Goal: Transaction & Acquisition: Download file/media

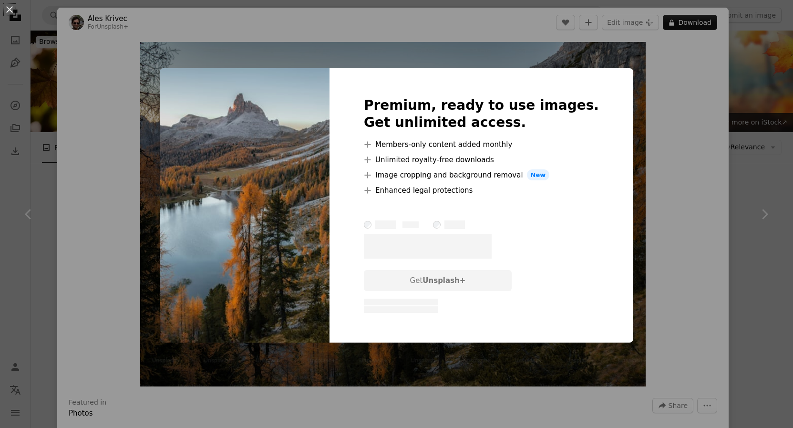
scroll to position [681, 0]
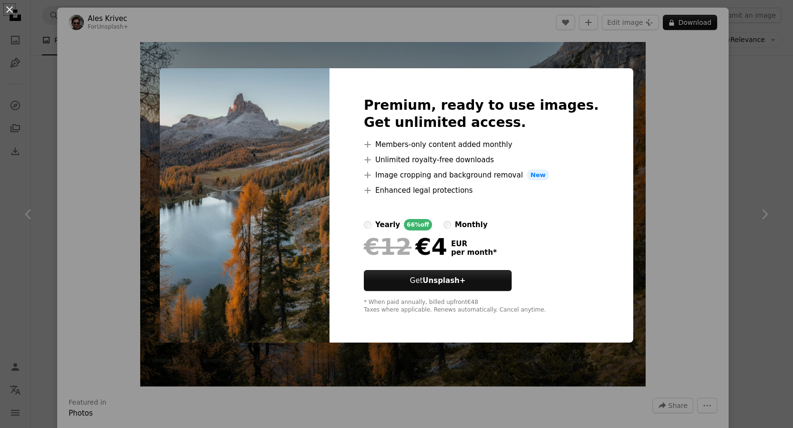
click at [656, 280] on div "An X shape Premium, ready to use images. Get unlimited access. A plus sign Memb…" at bounding box center [396, 214] width 793 height 428
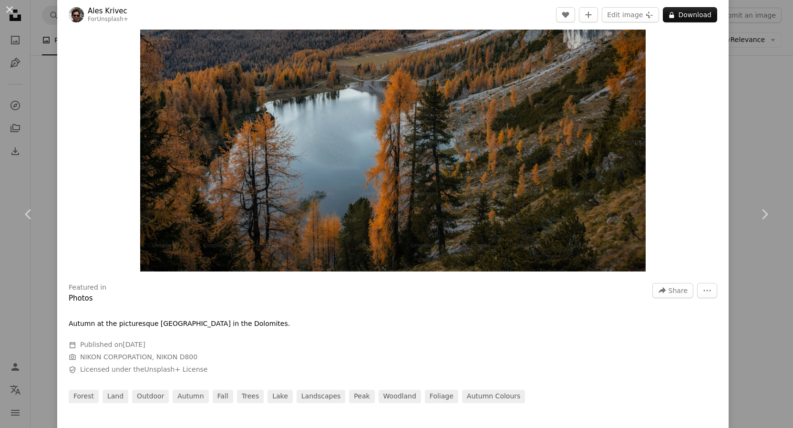
scroll to position [114, 0]
click at [700, 286] on button "More Actions" at bounding box center [707, 290] width 20 height 15
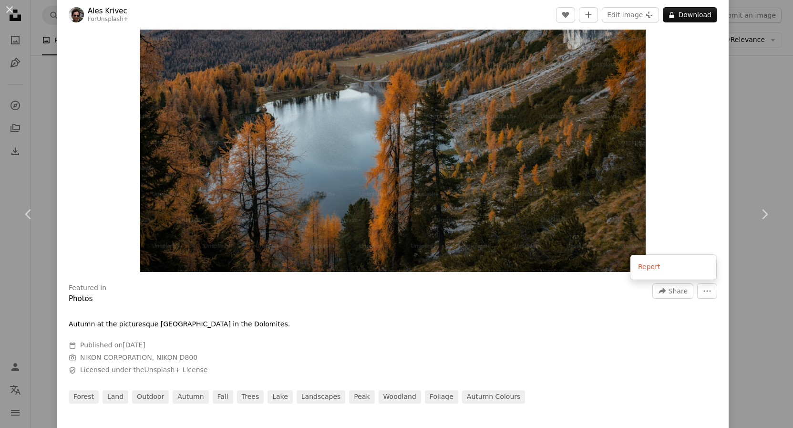
click at [684, 222] on dialog "An X shape Chevron left Chevron right Ales Krivec For Unsplash+ A heart A plus …" at bounding box center [396, 214] width 793 height 428
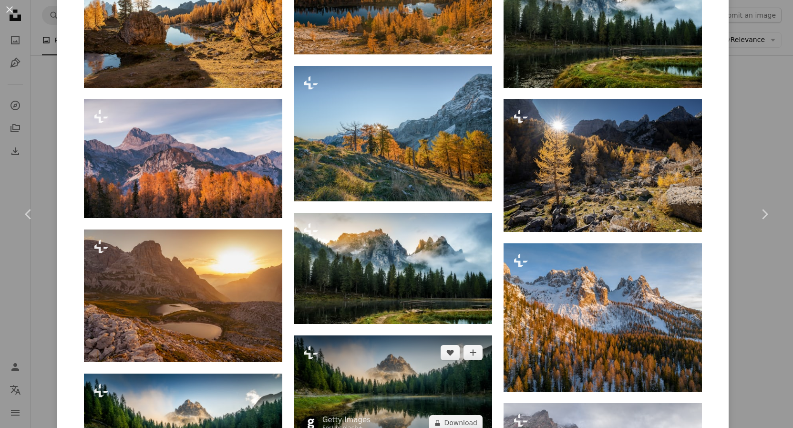
scroll to position [686, 0]
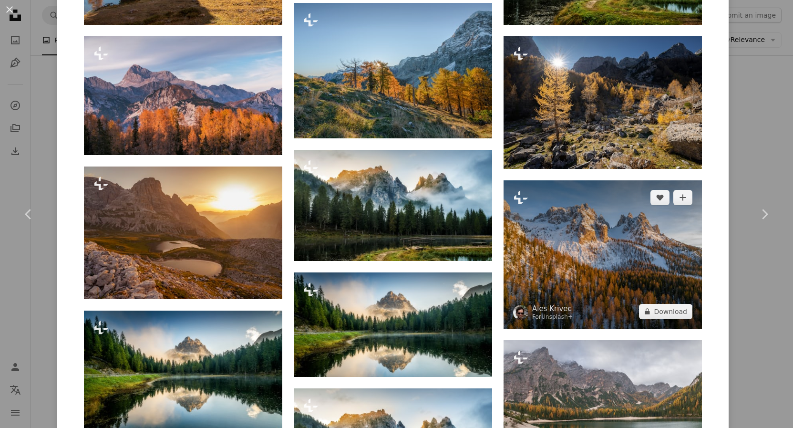
click at [559, 253] on img at bounding box center [602, 254] width 198 height 148
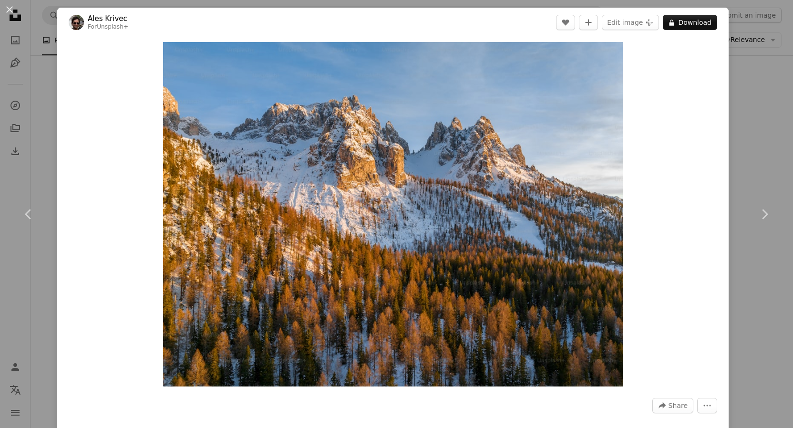
click at [48, 75] on div "An X shape Chevron left Chevron right Ales Krivec For Unsplash+ A heart A plus …" at bounding box center [396, 214] width 793 height 428
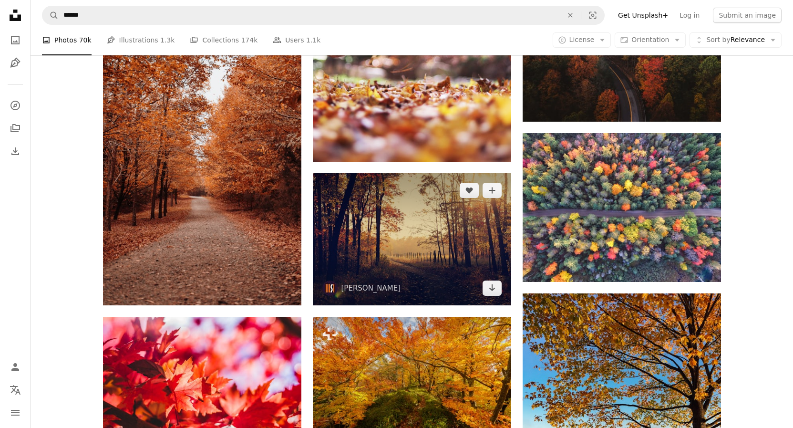
scroll to position [389, 0]
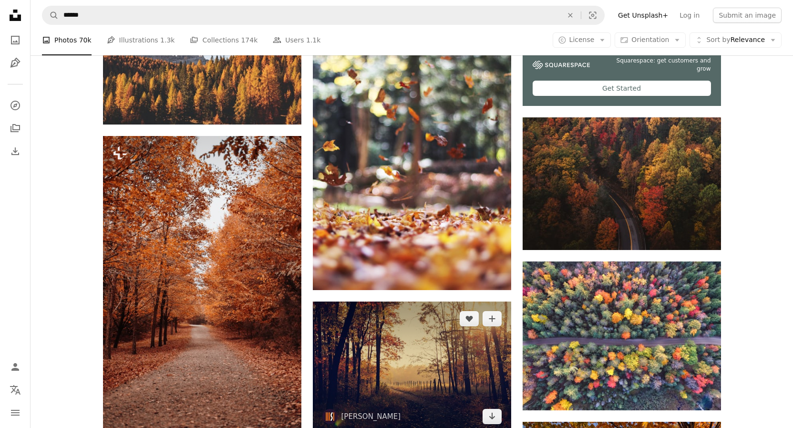
click at [412, 301] on img at bounding box center [412, 367] width 198 height 132
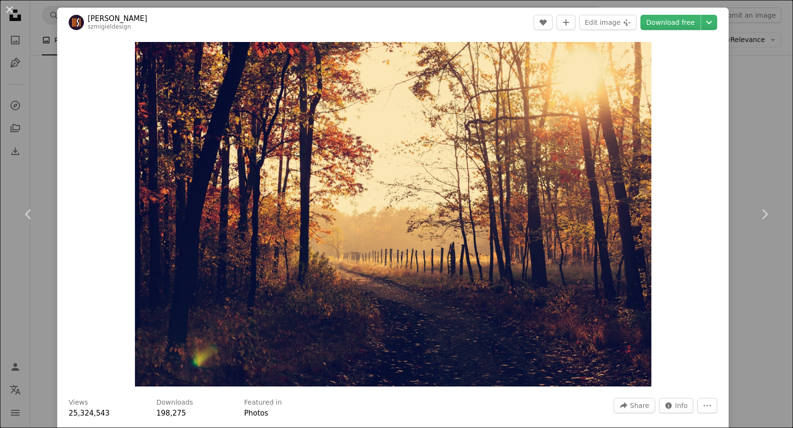
click at [30, 88] on div "An X shape Chevron left Chevron right [PERSON_NAME] szmigieldesign A heart A pl…" at bounding box center [396, 214] width 793 height 428
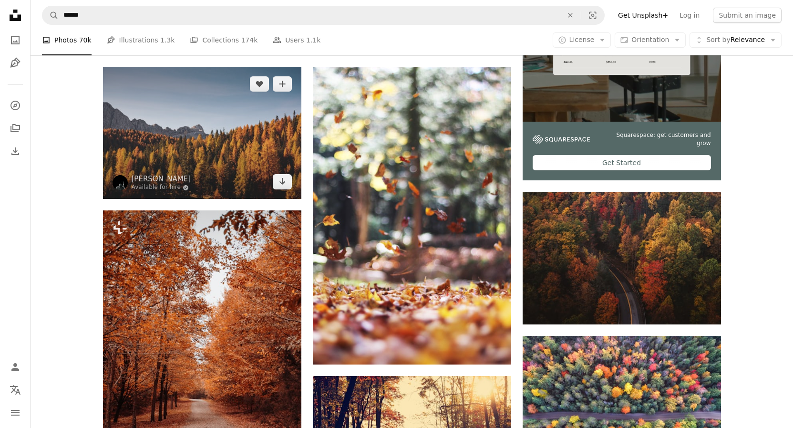
scroll to position [194, 0]
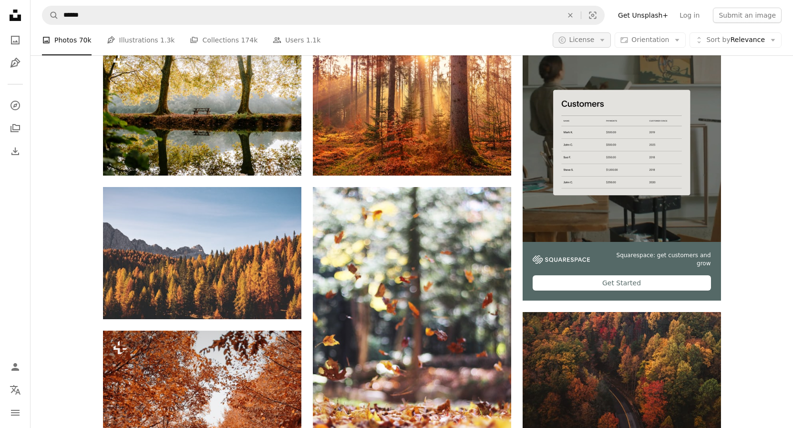
click at [589, 38] on span "License" at bounding box center [581, 40] width 25 height 8
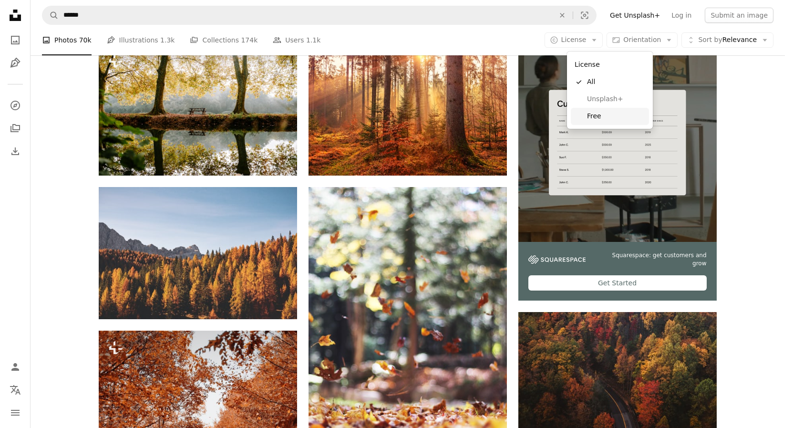
click at [584, 119] on link "Free" at bounding box center [610, 116] width 78 height 17
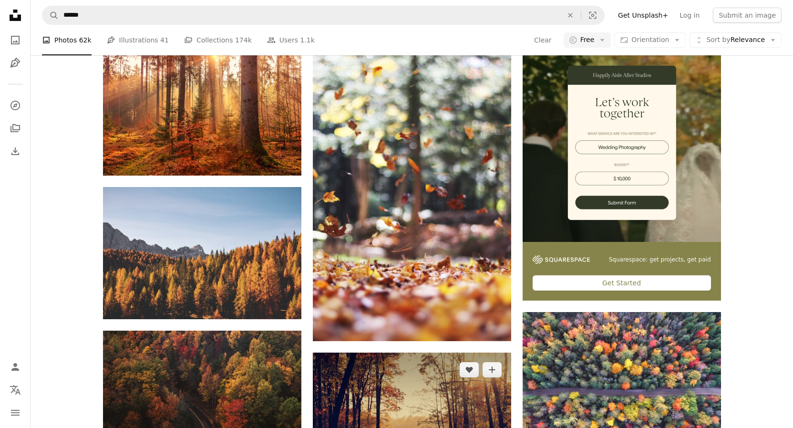
scroll to position [243, 0]
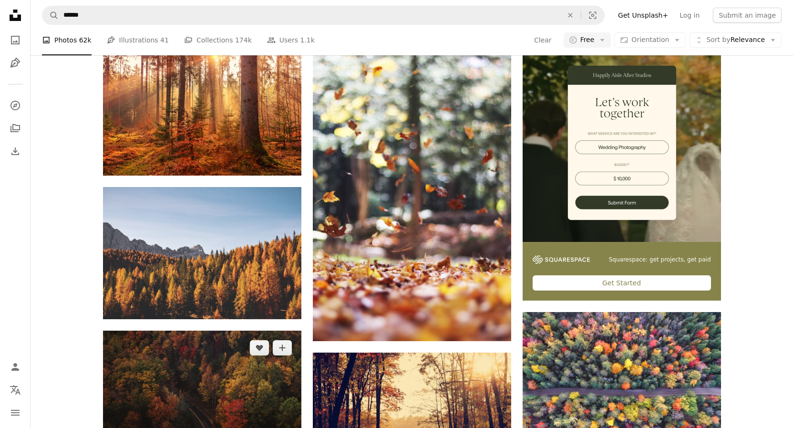
click at [205, 330] on img at bounding box center [202, 396] width 198 height 133
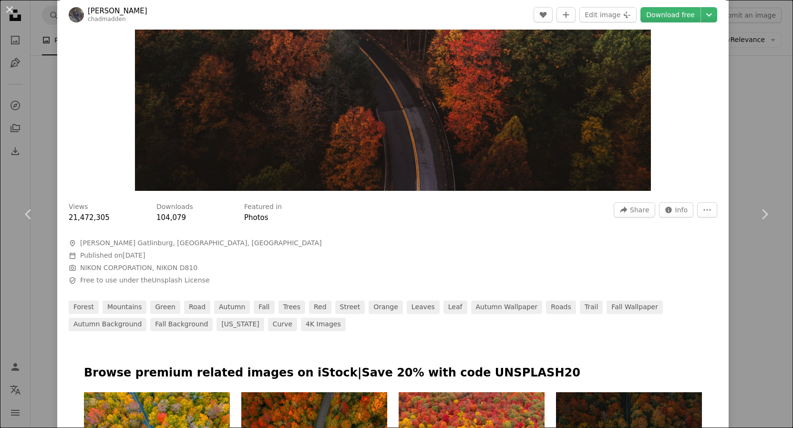
scroll to position [140, 0]
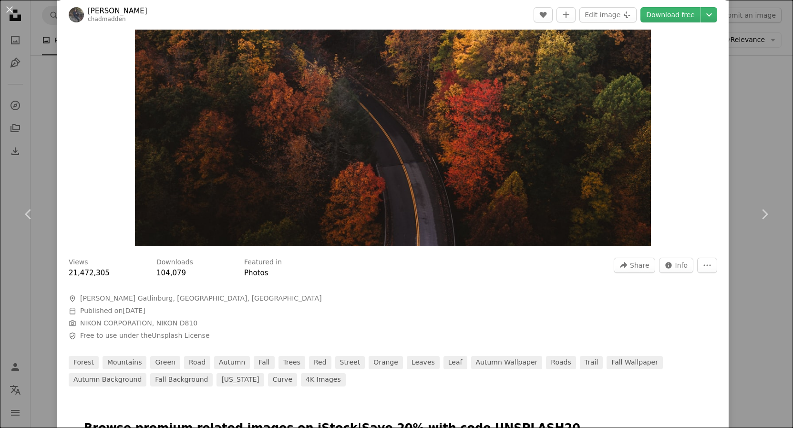
click at [47, 88] on div "An X shape Chevron left Chevron right [PERSON_NAME] chadmadden A heart A plus s…" at bounding box center [396, 214] width 793 height 428
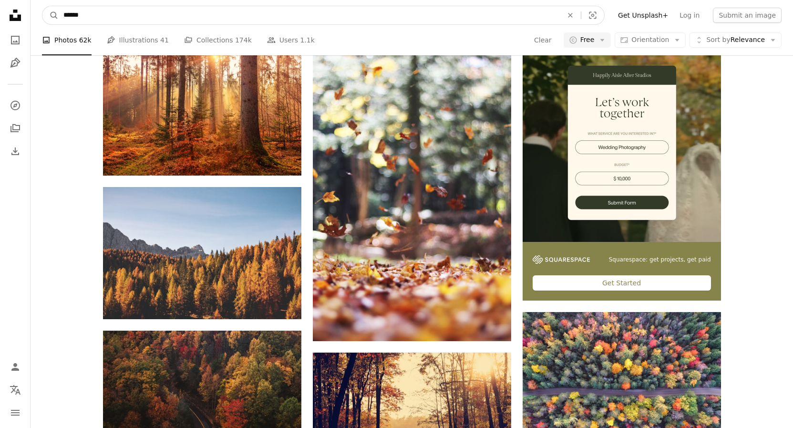
click at [119, 20] on input "******" at bounding box center [309, 15] width 501 height 18
type input "**********"
click at [42, 6] on button "A magnifying glass" at bounding box center [50, 15] width 16 height 18
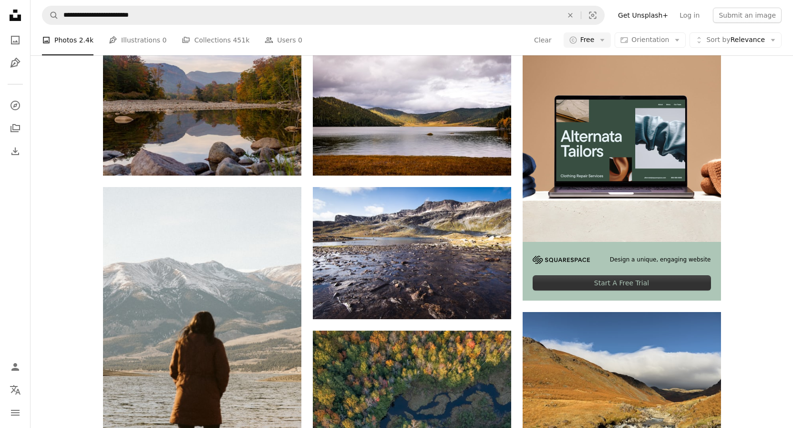
scroll to position [729, 0]
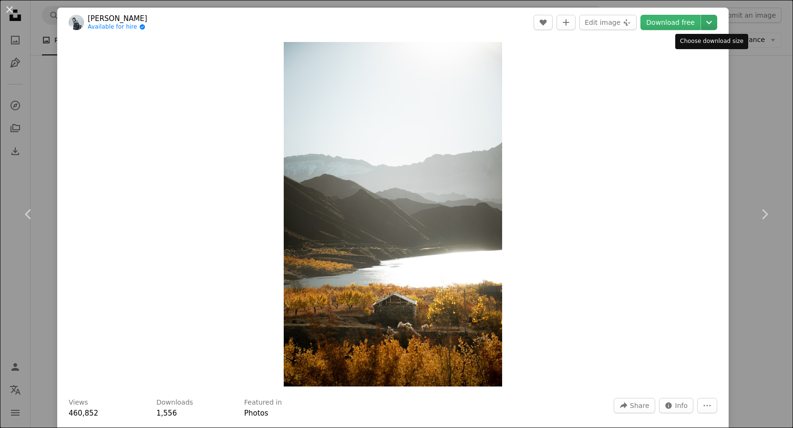
click at [710, 18] on icon "Chevron down" at bounding box center [708, 22] width 15 height 11
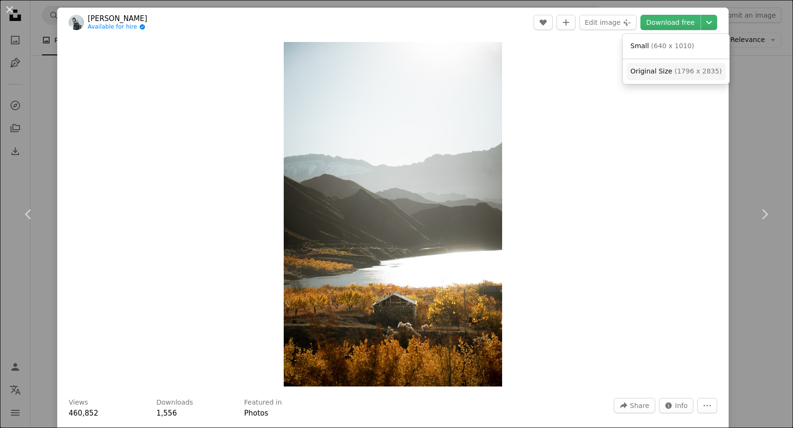
click at [649, 75] on span "Original Size" at bounding box center [651, 71] width 42 height 8
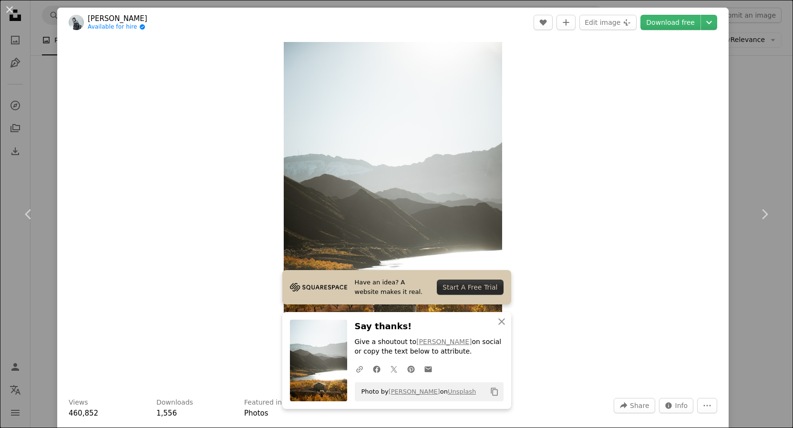
click at [44, 107] on div "An X shape Chevron left Chevron right Egor Vikhrev Available for hire A checkma…" at bounding box center [396, 214] width 793 height 428
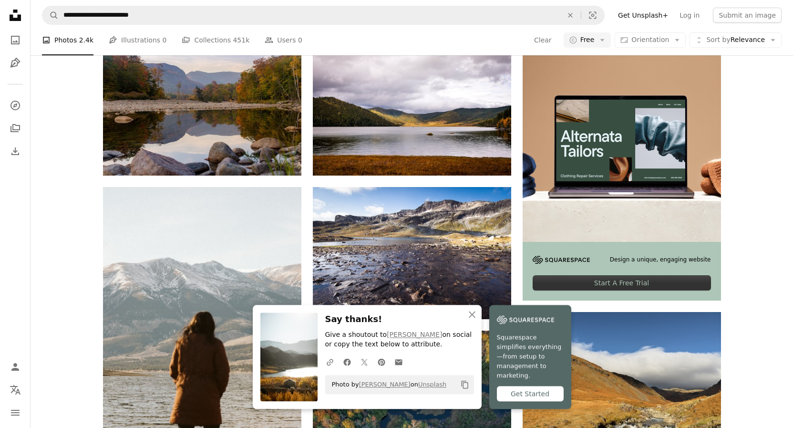
scroll to position [681, 0]
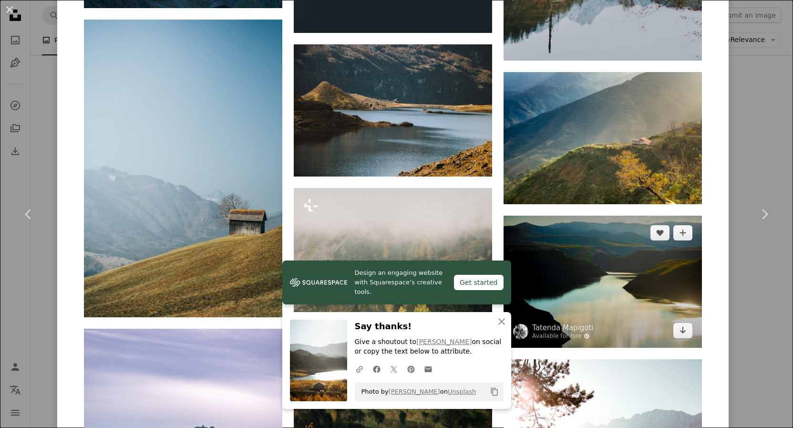
scroll to position [3043, 0]
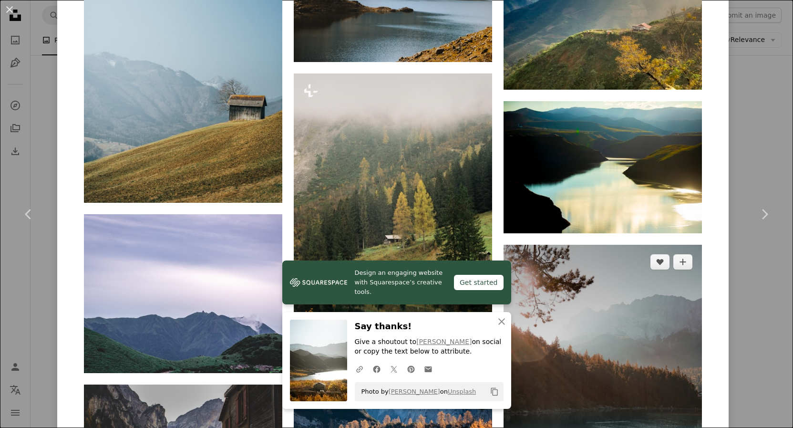
click at [611, 245] on img at bounding box center [602, 393] width 198 height 297
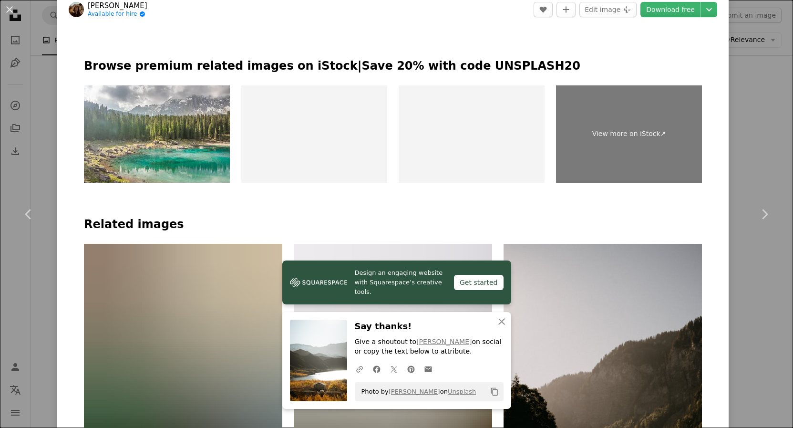
scroll to position [572, 0]
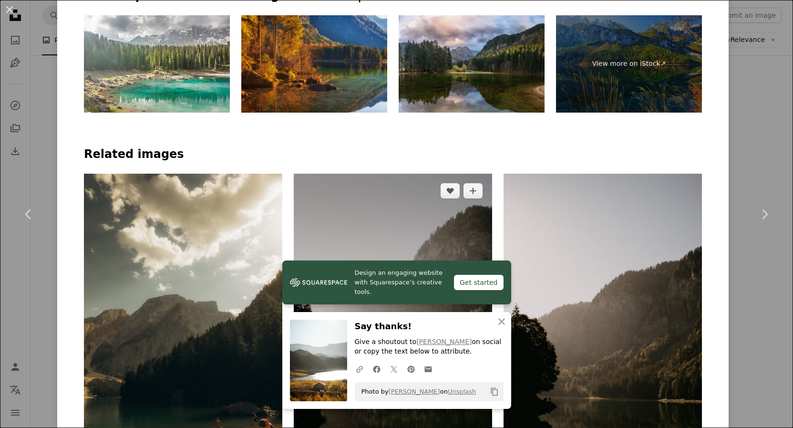
click at [385, 174] on img at bounding box center [393, 322] width 198 height 297
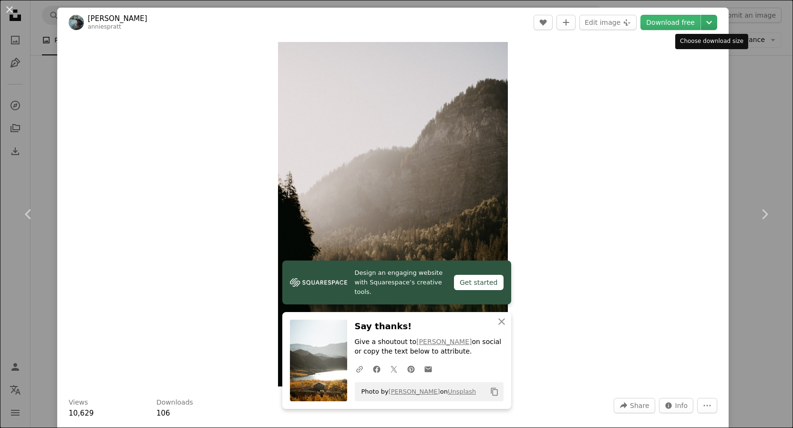
click at [706, 27] on icon "Chevron down" at bounding box center [708, 22] width 15 height 11
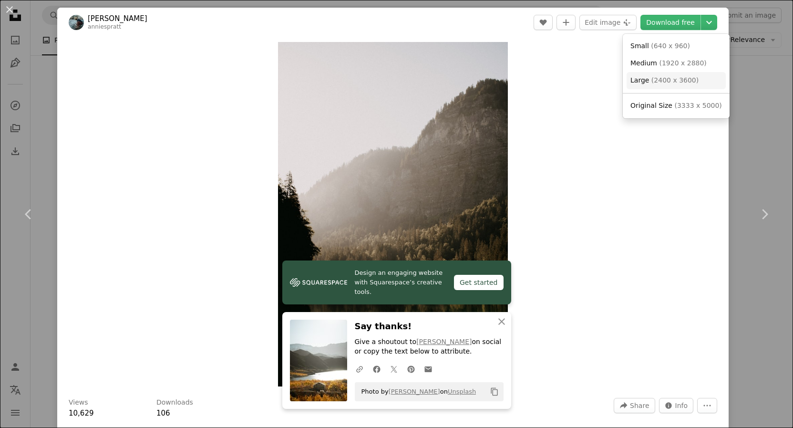
click at [666, 86] on link "Large ( 2400 x 3600 )" at bounding box center [675, 80] width 99 height 17
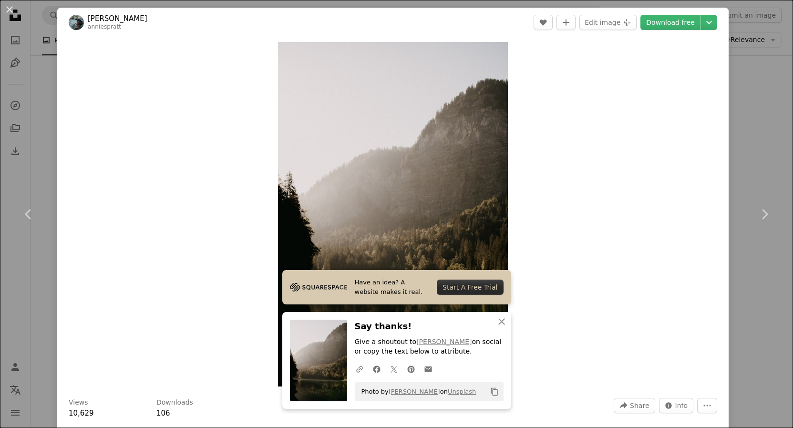
click at [42, 90] on div "An X shape Chevron left Chevron right [PERSON_NAME] anniespratt A heart A plus …" at bounding box center [396, 214] width 793 height 428
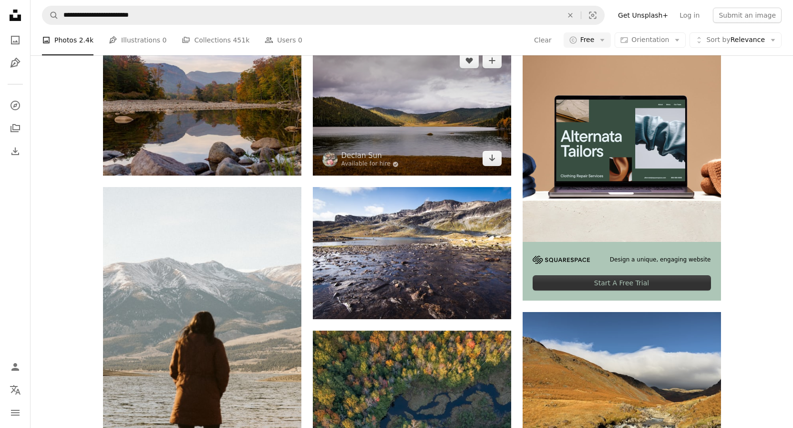
click at [433, 175] on img at bounding box center [412, 109] width 198 height 132
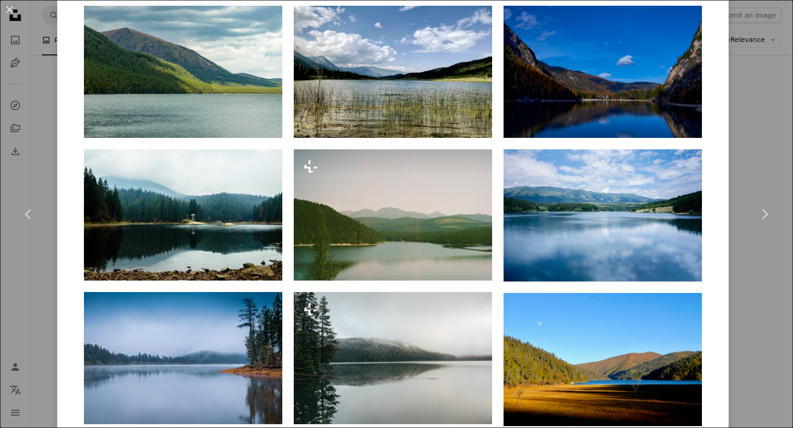
scroll to position [915, 0]
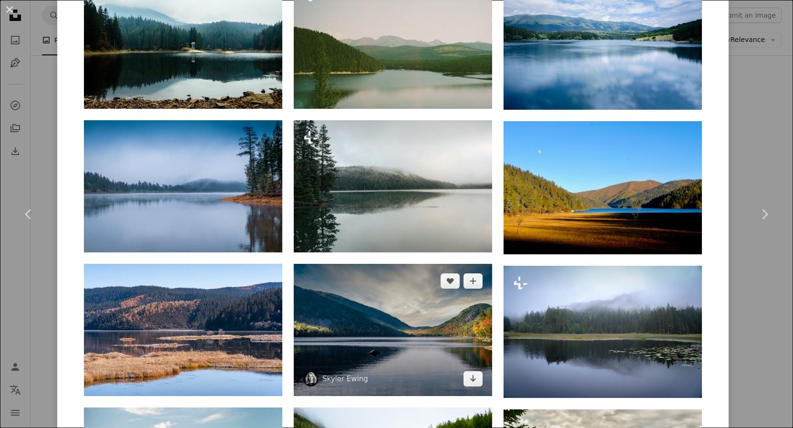
click at [405, 264] on img at bounding box center [393, 330] width 198 height 132
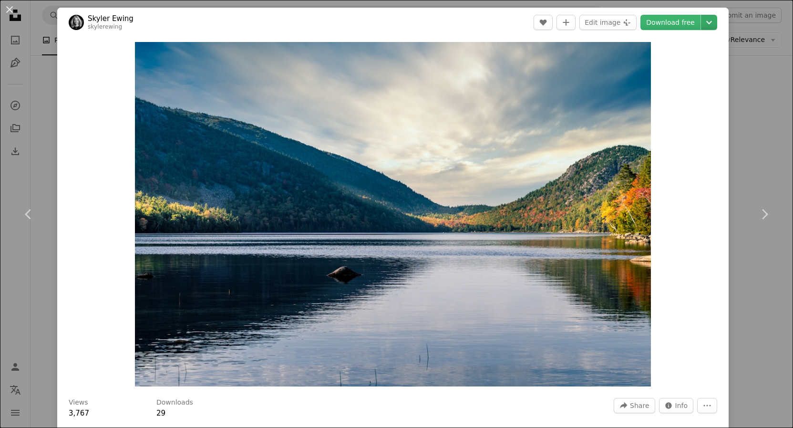
click at [711, 27] on icon "Chevron down" at bounding box center [708, 22] width 15 height 11
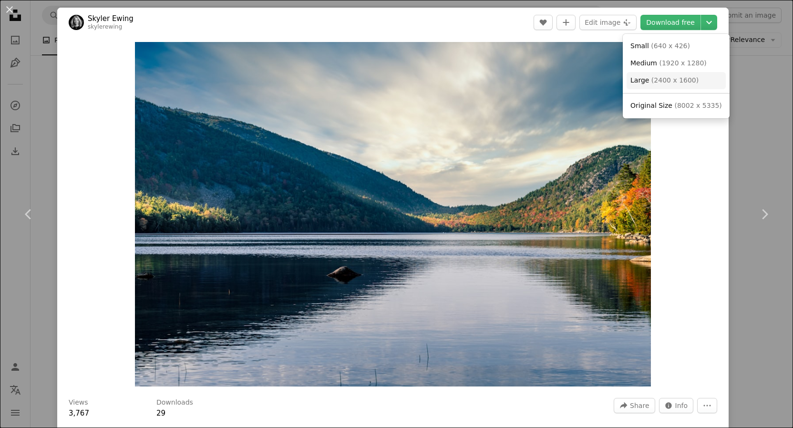
click at [657, 79] on span "( 2400 x 1600 )" at bounding box center [674, 80] width 47 height 8
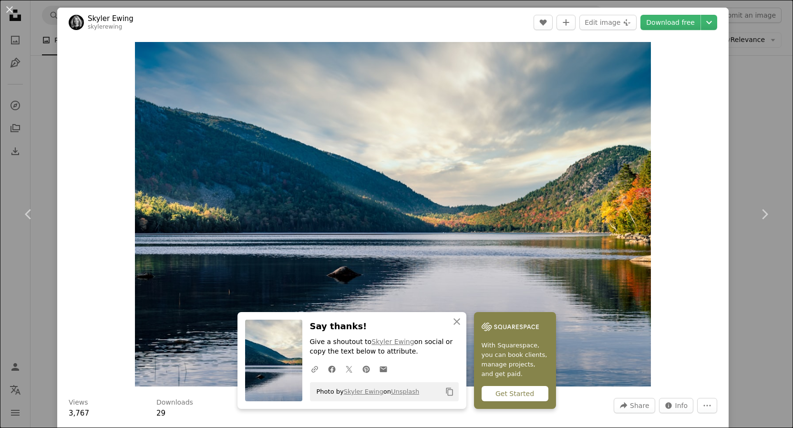
click at [50, 89] on div "An X shape Chevron left Chevron right [PERSON_NAME] skylerewing A heart A plus …" at bounding box center [396, 214] width 793 height 428
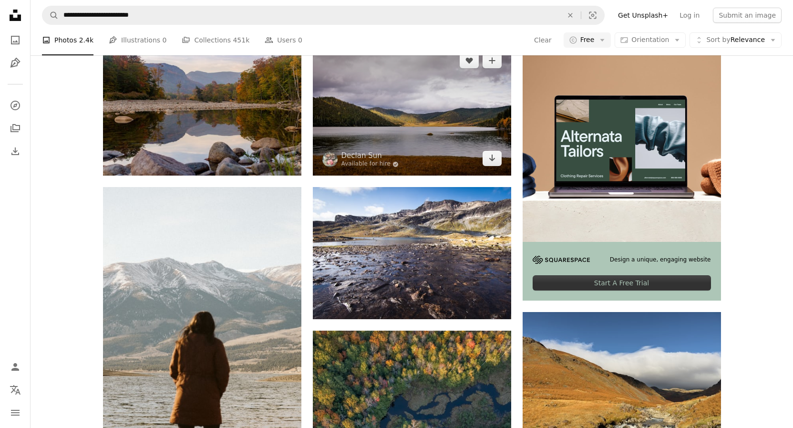
click at [418, 175] on img at bounding box center [412, 109] width 198 height 132
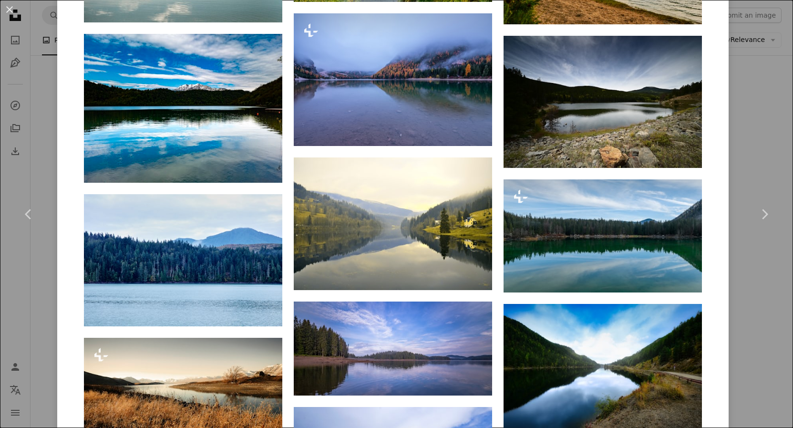
scroll to position [1430, 0]
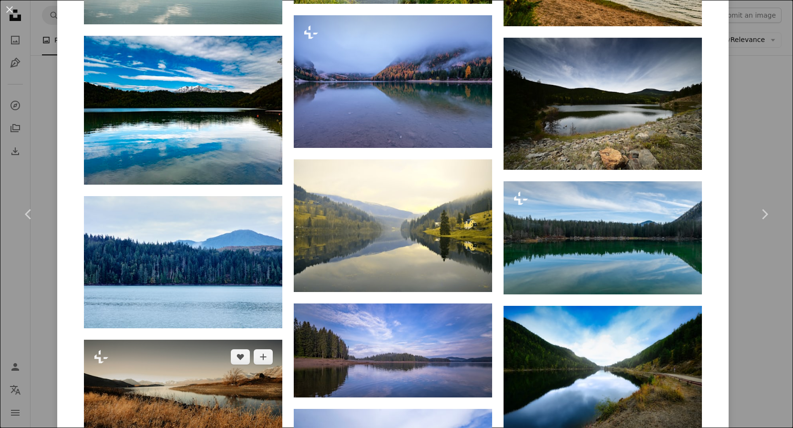
click at [212, 339] on img at bounding box center [183, 398] width 198 height 119
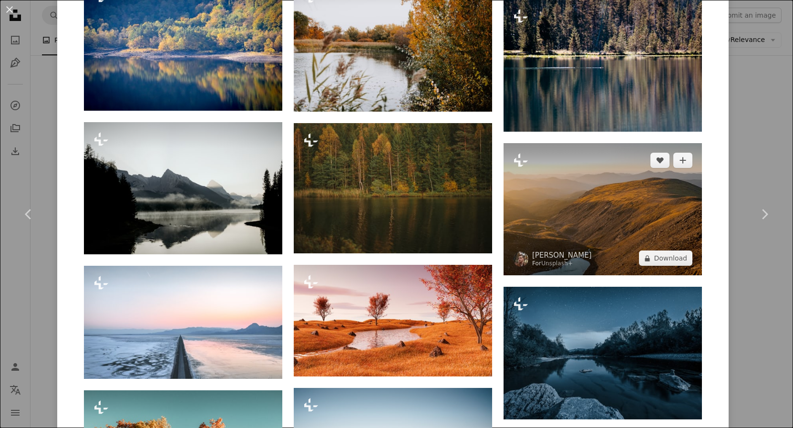
scroll to position [972, 0]
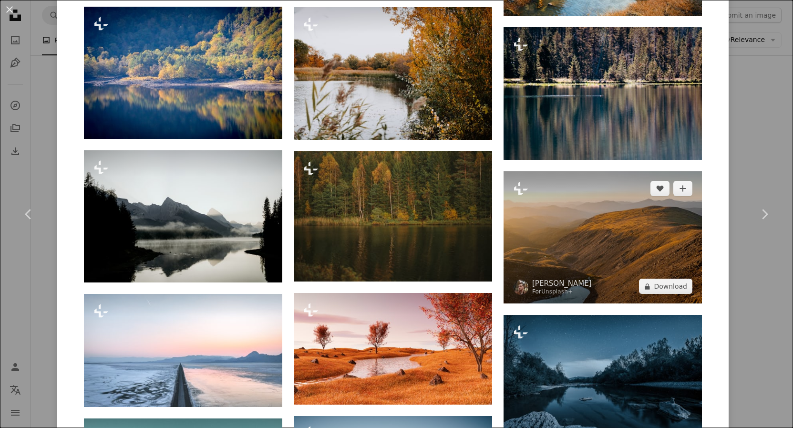
click at [566, 232] on img at bounding box center [602, 237] width 198 height 132
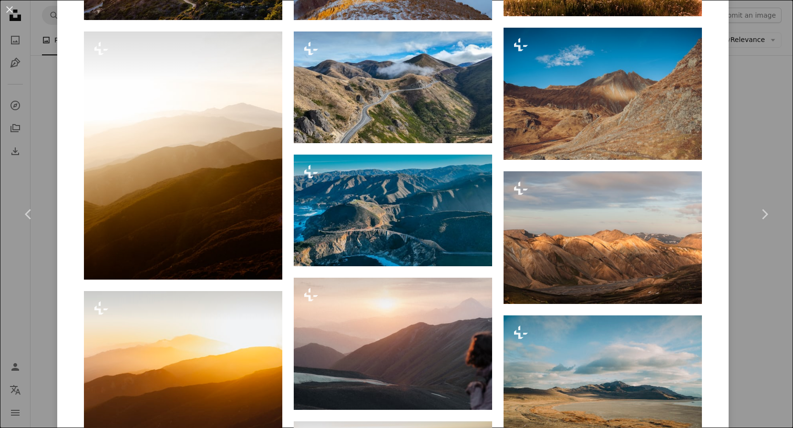
scroll to position [915, 0]
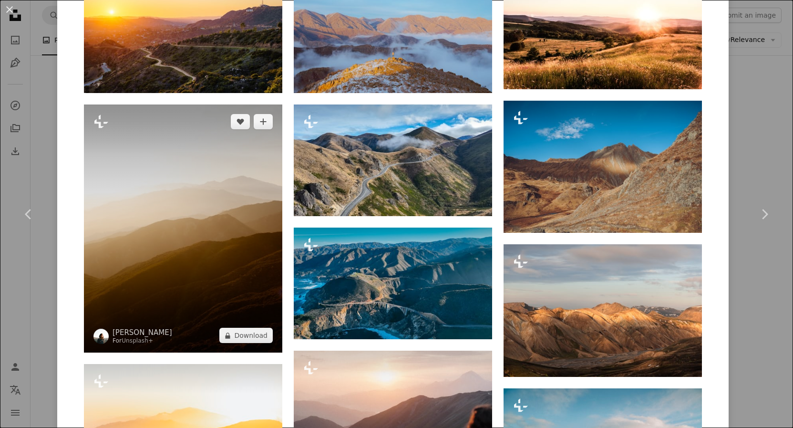
click at [156, 228] on img at bounding box center [183, 228] width 198 height 248
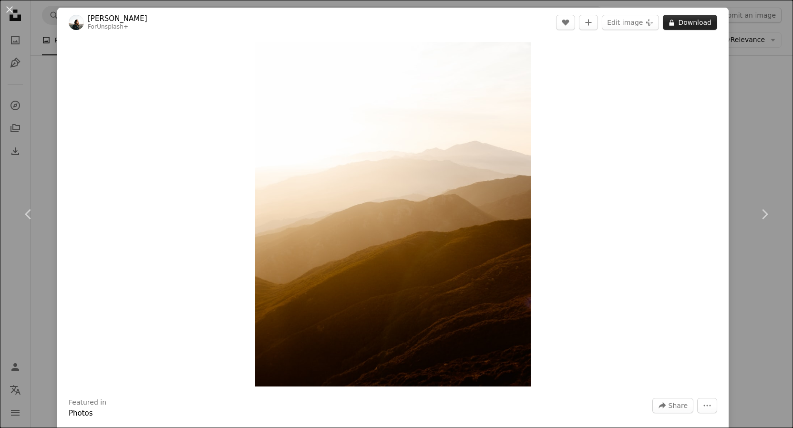
click at [692, 23] on button "A lock Download" at bounding box center [690, 22] width 54 height 15
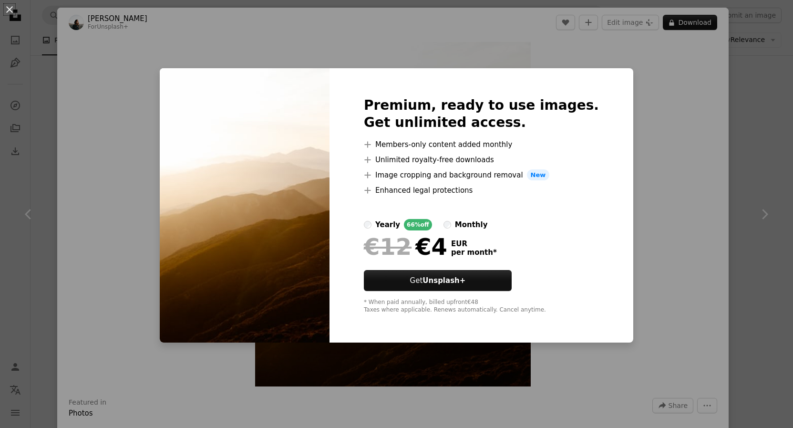
click at [661, 71] on div "An X shape Premium, ready to use images. Get unlimited access. A plus sign Memb…" at bounding box center [396, 214] width 793 height 428
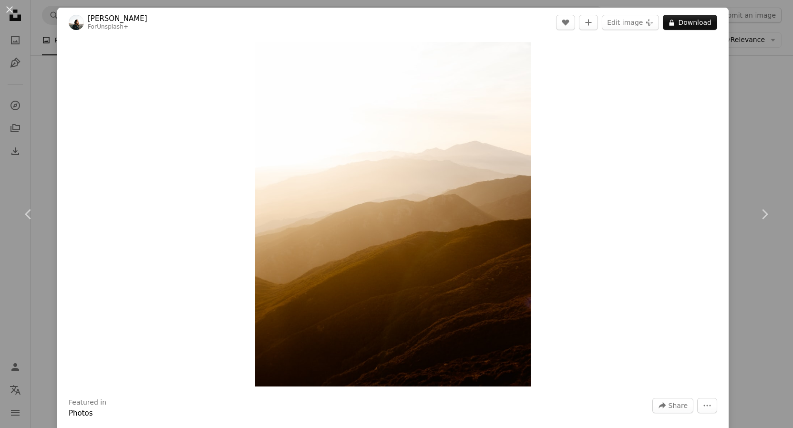
click at [37, 114] on div "An X shape Chevron left Chevron right [PERSON_NAME] For Unsplash+ A heart A plu…" at bounding box center [396, 214] width 793 height 428
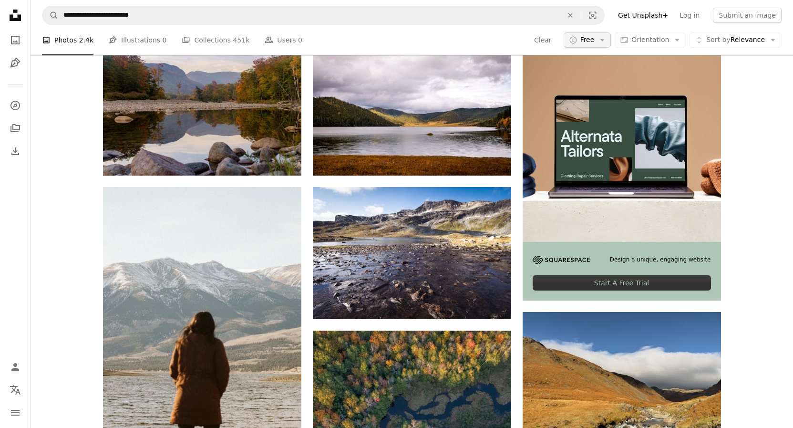
click at [606, 48] on button "A copyright icon © Free Arrow down" at bounding box center [587, 39] width 48 height 15
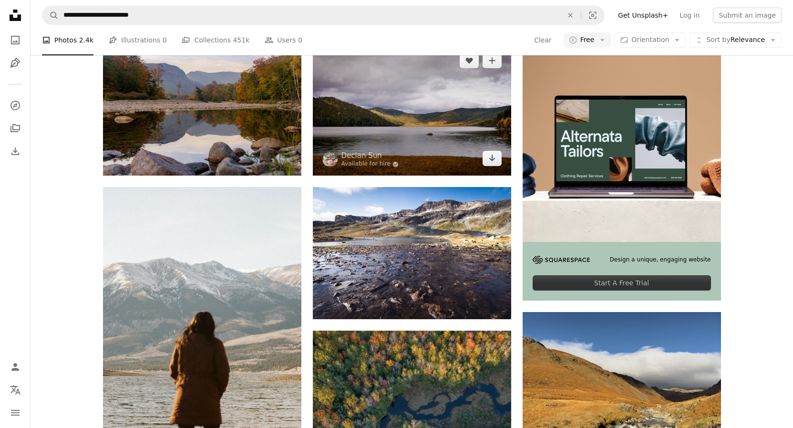
scroll to position [49, 0]
click at [389, 148] on img at bounding box center [412, 109] width 198 height 132
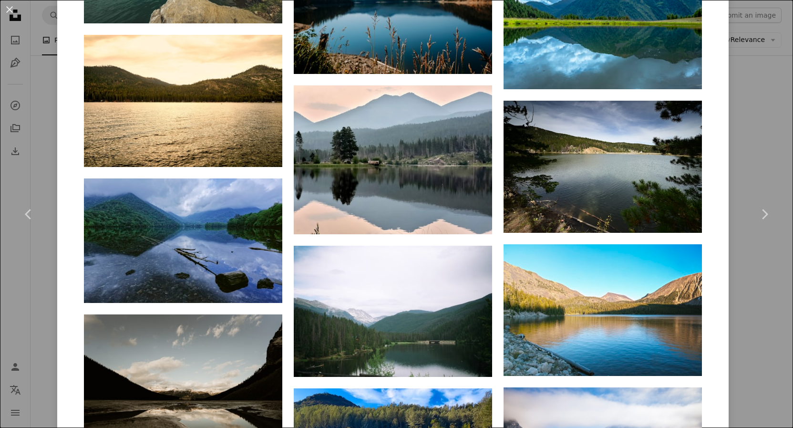
scroll to position [7372, 0]
